Goal: Transaction & Acquisition: Purchase product/service

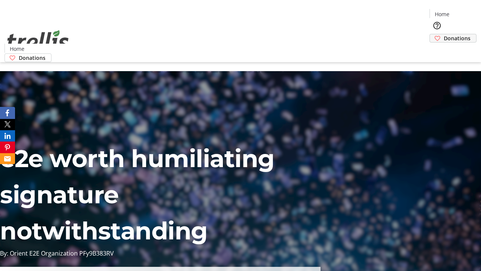
click at [444, 34] on span "Donations" at bounding box center [457, 38] width 27 height 8
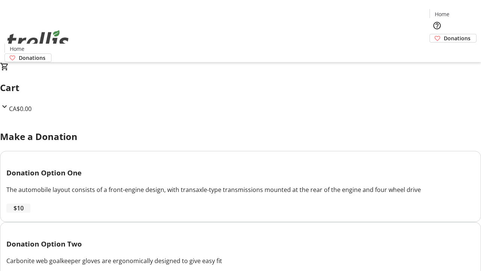
click at [24, 212] on span "$10" at bounding box center [19, 207] width 10 height 9
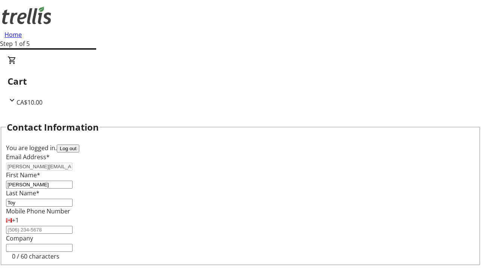
select select "CA"
type input "Kelowna"
select select "BC"
type input "Kelowna"
type input "V1Y 0C2"
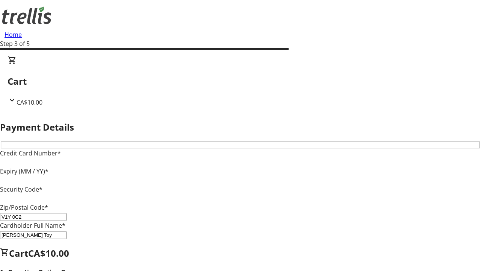
type input "V1Y 0C2"
